Goal: Task Accomplishment & Management: Use online tool/utility

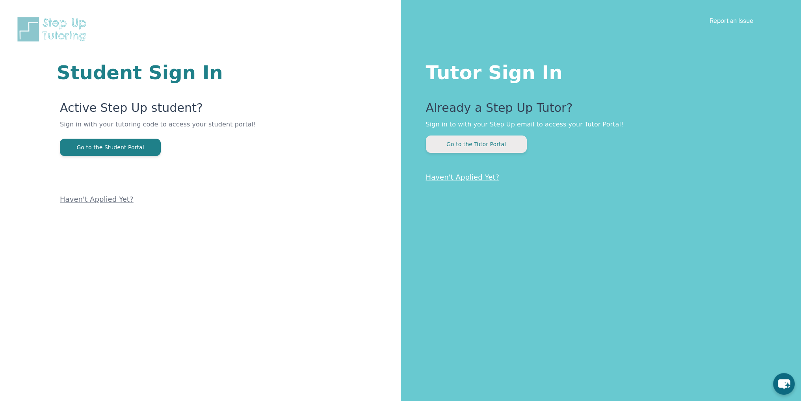
click at [438, 139] on button "Go to the Tutor Portal" at bounding box center [476, 144] width 101 height 17
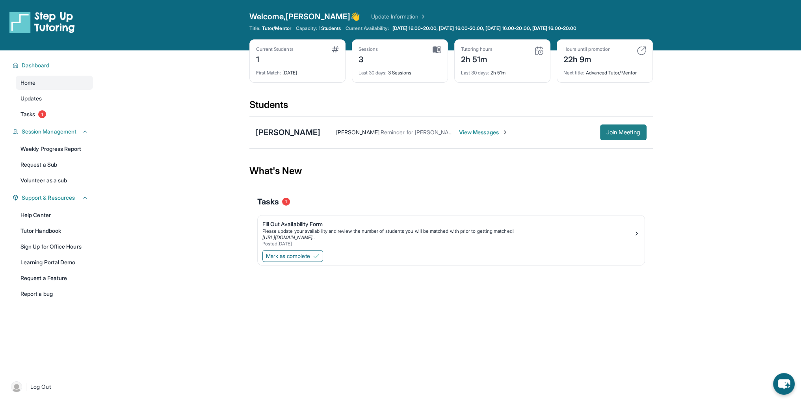
click at [628, 130] on span "Join Meeting" at bounding box center [624, 132] width 34 height 5
click at [292, 129] on div "[PERSON_NAME]" at bounding box center [288, 132] width 65 height 11
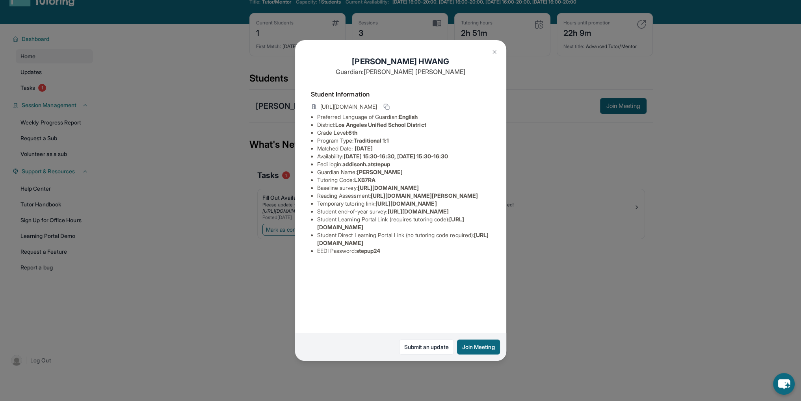
scroll to position [50, 0]
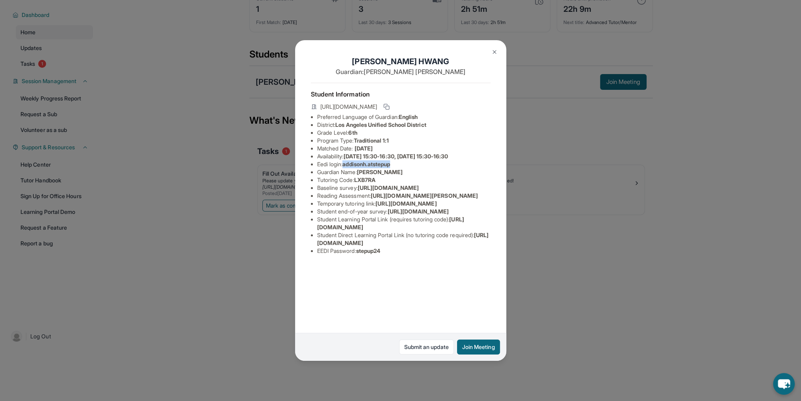
drag, startPoint x: 399, startPoint y: 139, endPoint x: 346, endPoint y: 143, distance: 53.0
click at [346, 160] on li "Eedi login : addisonh.atstepup" at bounding box center [403, 164] width 173 height 8
copy span "addisonh.atstepup"
drag, startPoint x: 394, startPoint y: 317, endPoint x: 359, endPoint y: 317, distance: 35.1
click at [359, 261] on div "Student Information [URL][DOMAIN_NAME] Preferred Language of Guardian: English …" at bounding box center [401, 172] width 180 height 179
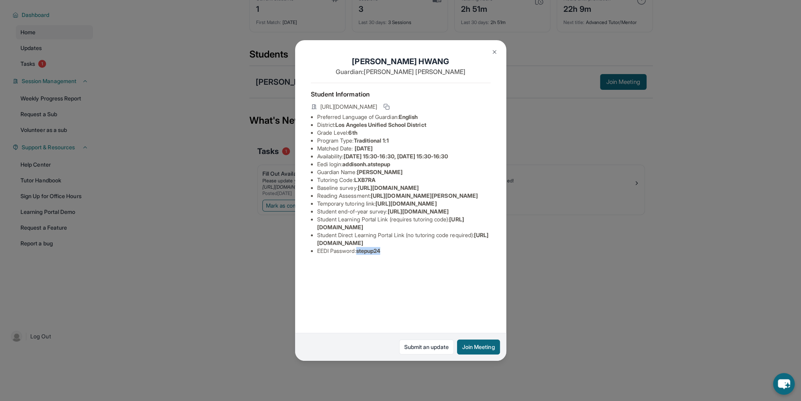
copy span "stepup24"
